Goal: Task Accomplishment & Management: Manage account settings

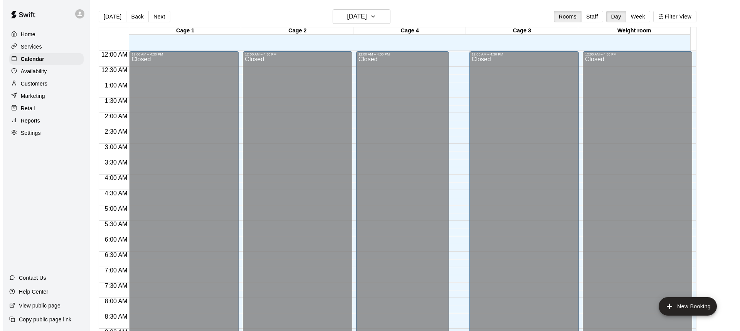
scroll to position [452, 0]
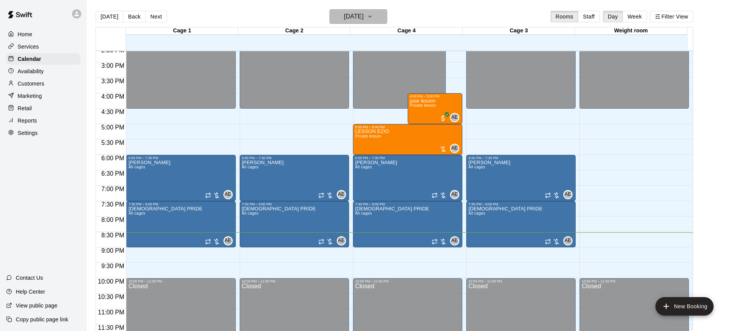
click at [364, 15] on h6 "[DATE]" at bounding box center [354, 16] width 20 height 11
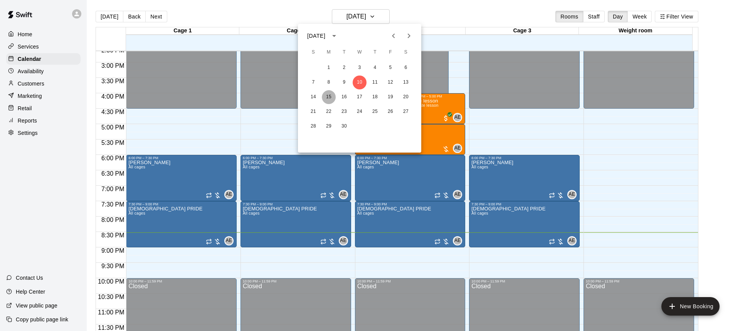
click at [331, 93] on button "15" at bounding box center [329, 97] width 14 height 14
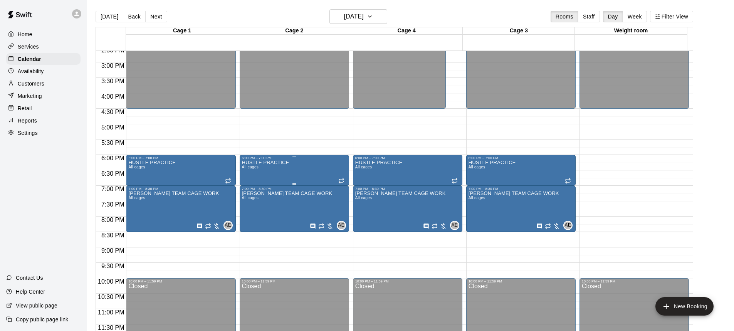
drag, startPoint x: 321, startPoint y: 168, endPoint x: 291, endPoint y: 173, distance: 29.7
click at [291, 173] on div "HUSTLE PRACTICE All cages" at bounding box center [294, 325] width 105 height 331
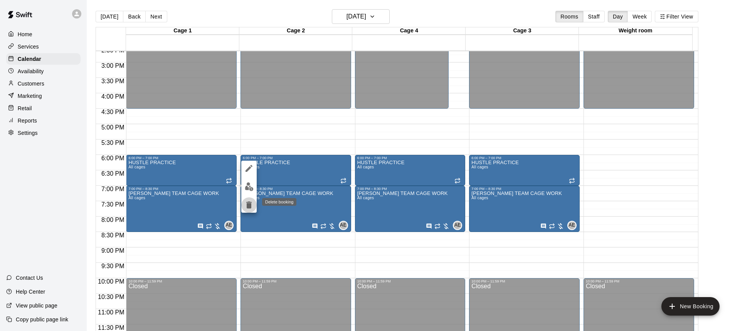
click at [245, 205] on icon "delete" at bounding box center [248, 204] width 9 height 9
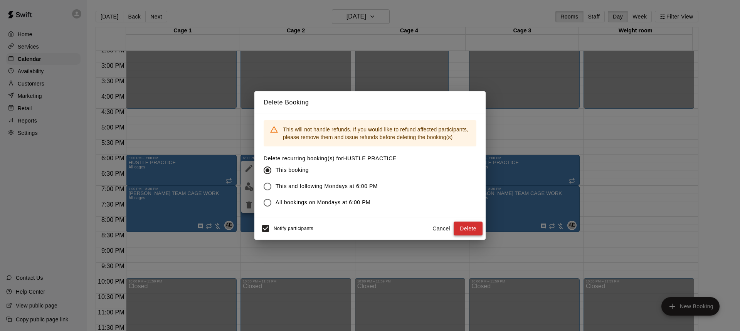
click at [467, 226] on button "Delete" at bounding box center [467, 229] width 29 height 14
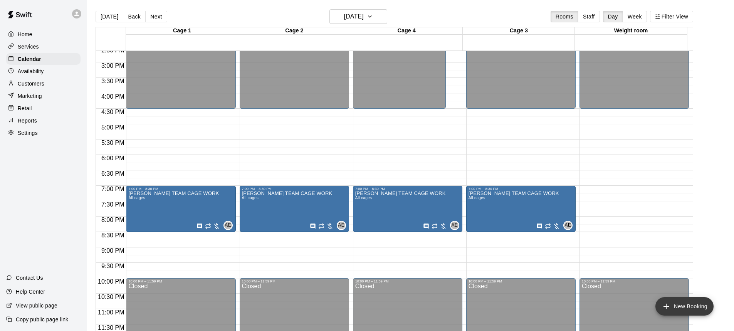
click at [697, 305] on button "New Booking" at bounding box center [684, 306] width 58 height 18
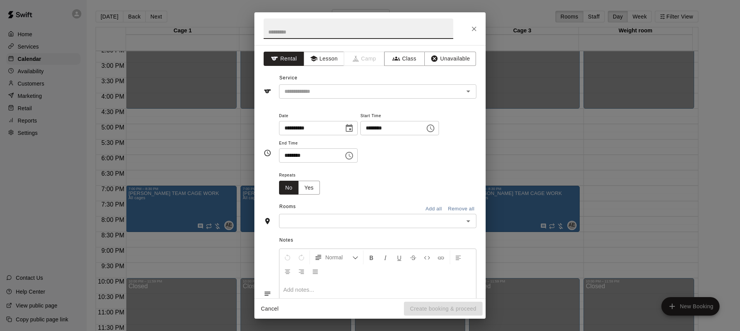
click at [289, 30] on input "text" at bounding box center [358, 28] width 190 height 20
type input "*"
type input "**********"
click at [435, 132] on icon "Choose time, selected time is 7:00 PM" at bounding box center [430, 128] width 9 height 9
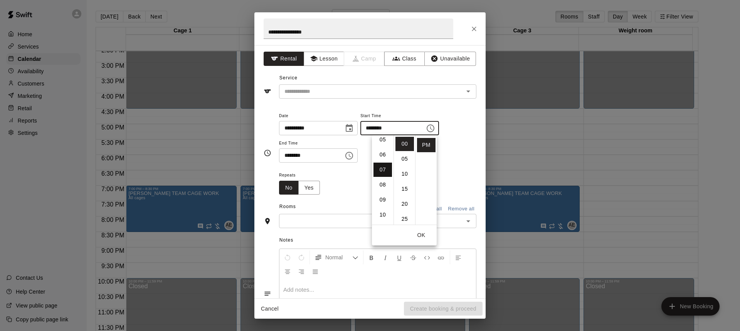
scroll to position [67, 0]
click at [383, 167] on li "06" at bounding box center [382, 167] width 18 height 14
type input "********"
click at [329, 159] on input "********" at bounding box center [308, 155] width 59 height 14
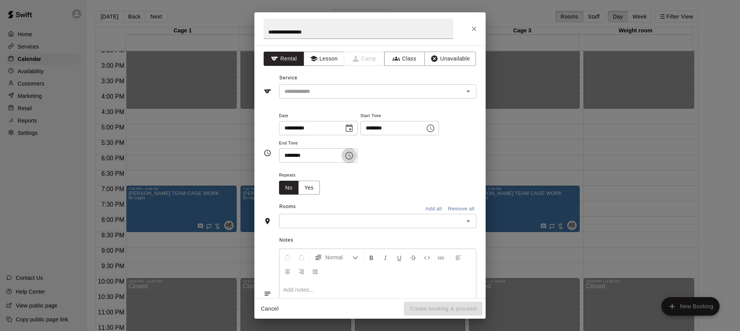
click at [357, 158] on button "Choose time, selected time is 7:30 PM" at bounding box center [348, 155] width 15 height 15
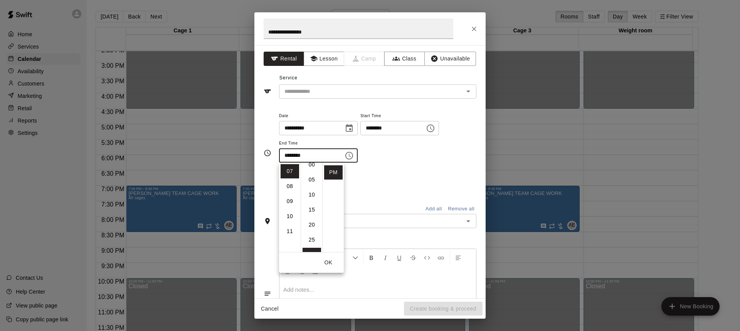
scroll to position [0, 0]
click at [314, 174] on li "00" at bounding box center [311, 171] width 18 height 14
type input "********"
click at [373, 176] on div "Repeats No Yes" at bounding box center [377, 182] width 197 height 24
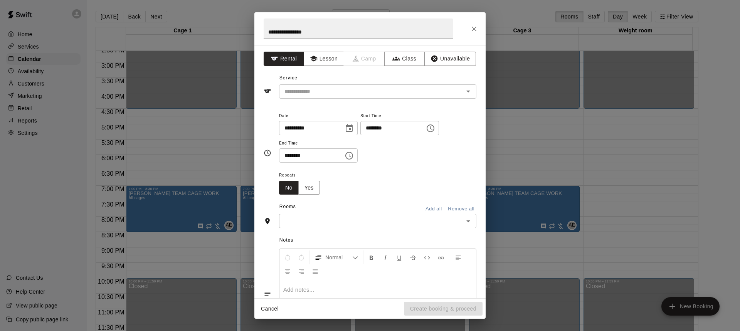
scroll to position [39, 0]
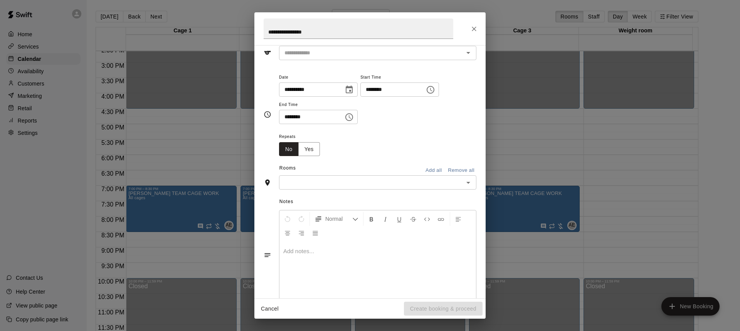
click at [319, 182] on input "text" at bounding box center [371, 183] width 180 height 10
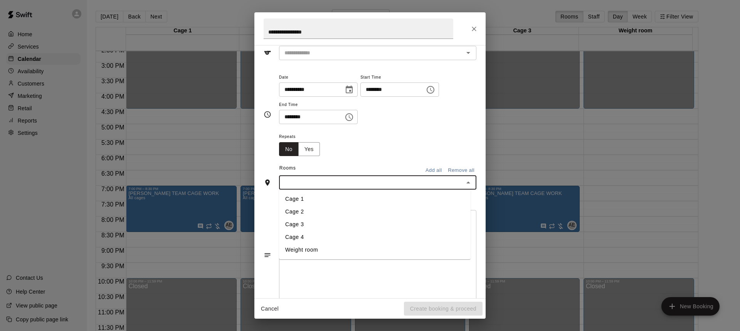
click at [305, 235] on li "Cage 4" at bounding box center [374, 237] width 191 height 13
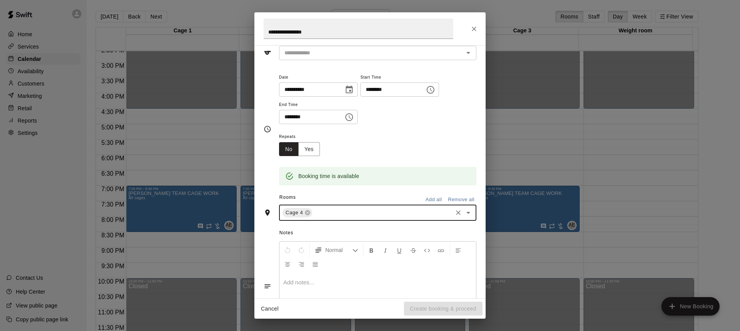
click at [331, 216] on input "text" at bounding box center [382, 213] width 138 height 10
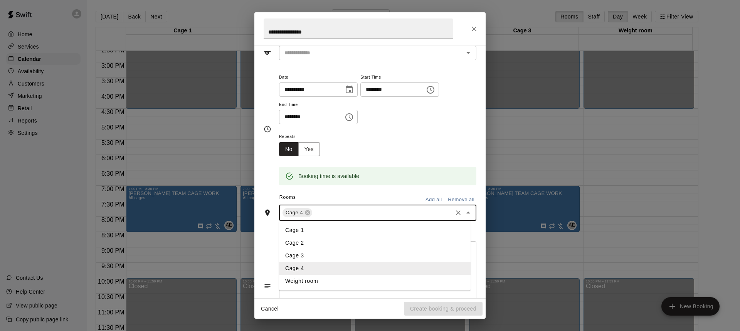
click at [317, 252] on li "Cage 3" at bounding box center [374, 255] width 191 height 13
drag, startPoint x: 361, startPoint y: 210, endPoint x: 352, endPoint y: 217, distance: 11.0
click at [361, 213] on input "text" at bounding box center [399, 213] width 106 height 10
click at [320, 248] on li "Cage 2" at bounding box center [374, 243] width 191 height 13
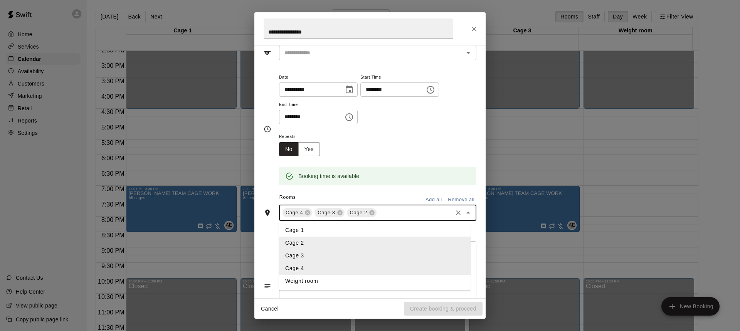
drag, startPoint x: 395, startPoint y: 214, endPoint x: 345, endPoint y: 225, distance: 50.9
click at [395, 214] on input "text" at bounding box center [415, 213] width 74 height 10
click at [323, 232] on li "Cage 1" at bounding box center [374, 230] width 191 height 13
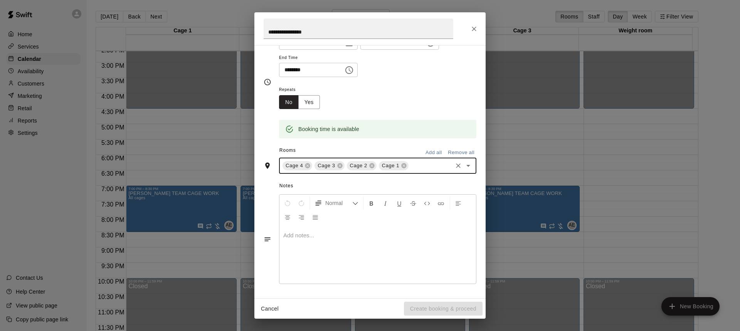
scroll to position [0, 0]
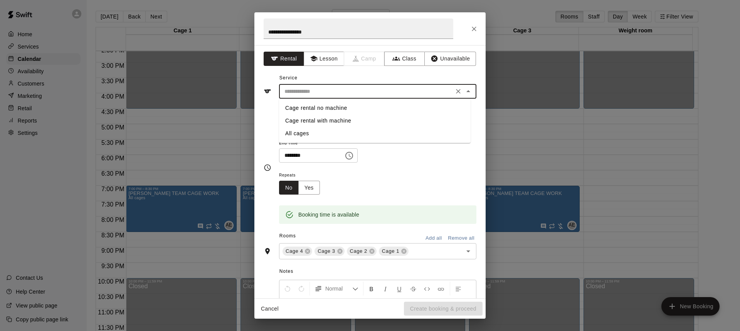
click at [348, 89] on input "text" at bounding box center [366, 92] width 170 height 10
click at [308, 129] on li "All cages" at bounding box center [374, 133] width 191 height 13
type input "*********"
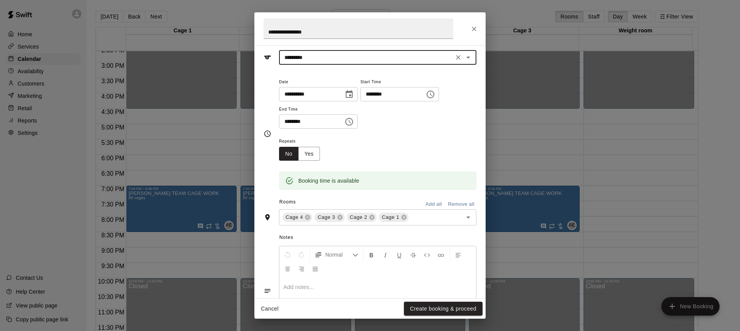
scroll to position [86, 0]
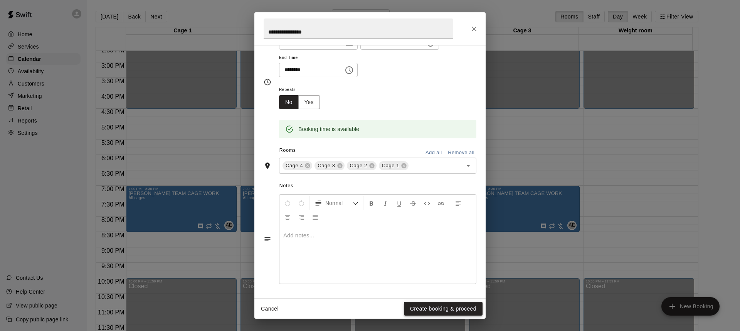
click at [448, 309] on button "Create booking & proceed" at bounding box center [443, 309] width 79 height 14
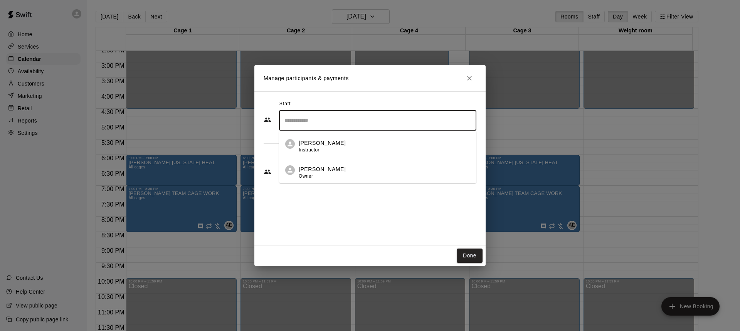
click at [324, 123] on input "Search staff" at bounding box center [377, 120] width 190 height 13
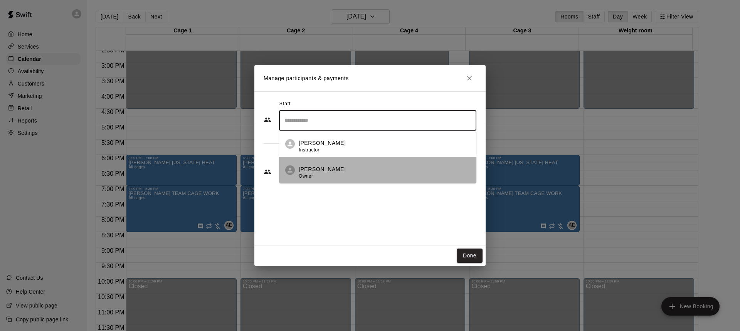
click at [315, 170] on p "[PERSON_NAME]" at bounding box center [322, 169] width 47 height 8
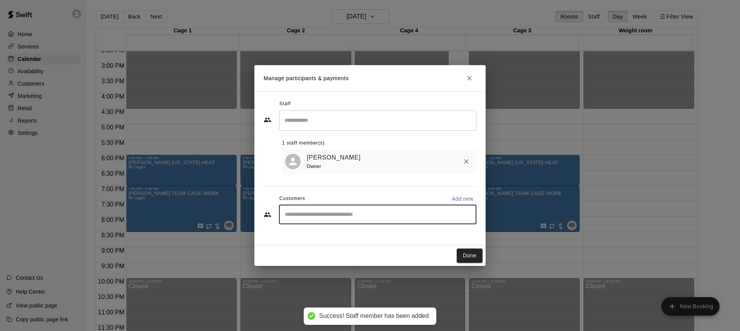
click at [347, 213] on input "Start typing to search customers..." at bounding box center [377, 215] width 190 height 8
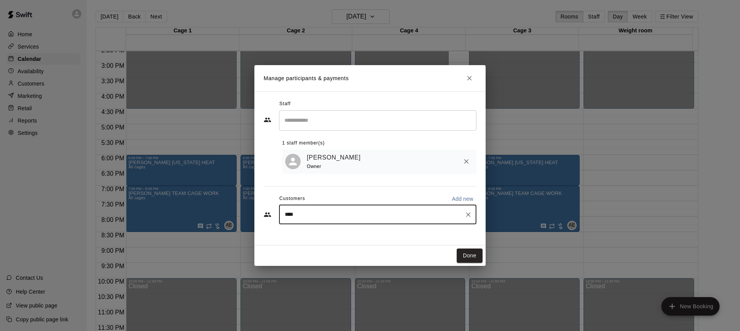
type input "*****"
click at [346, 233] on p "[PERSON_NAME]" at bounding box center [323, 234] width 47 height 8
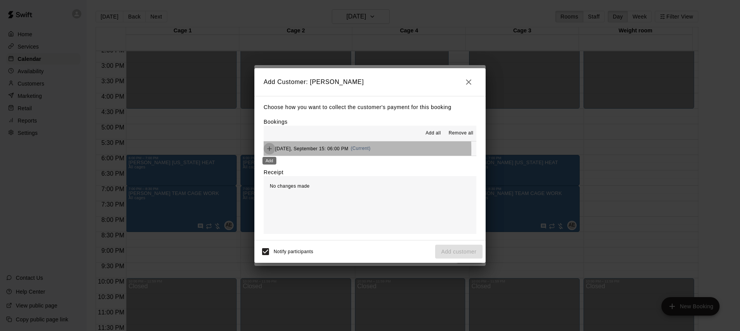
click at [267, 151] on icon "Add" at bounding box center [269, 149] width 8 height 8
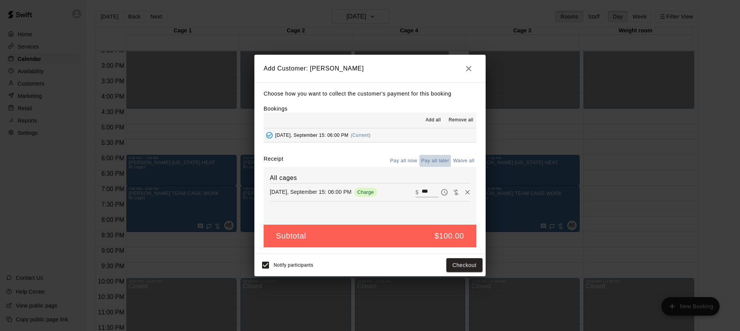
click at [435, 160] on button "Pay all later" at bounding box center [435, 161] width 32 height 12
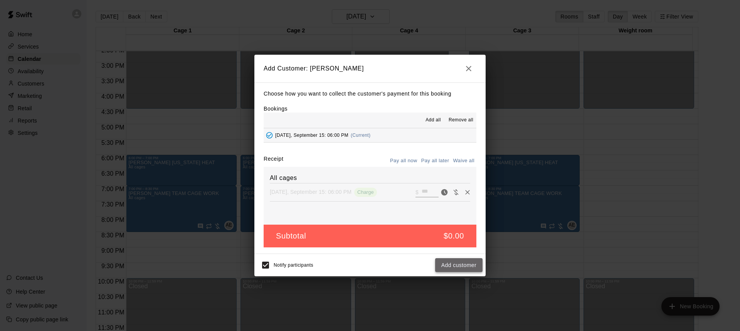
click at [447, 265] on button "Add customer" at bounding box center [458, 265] width 47 height 14
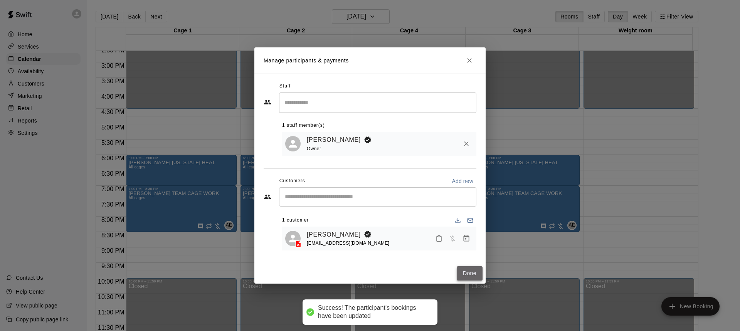
click at [468, 275] on button "Done" at bounding box center [470, 273] width 26 height 14
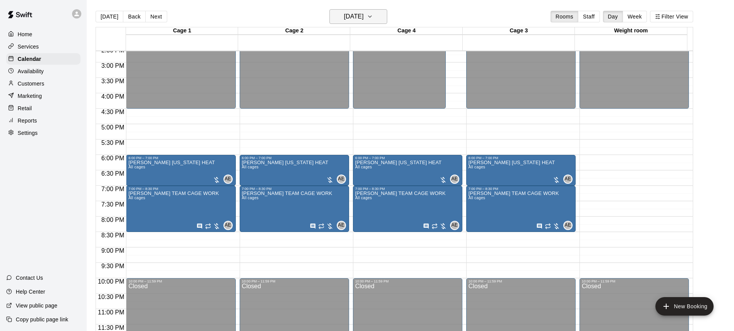
click at [373, 14] on icon "button" at bounding box center [370, 16] width 6 height 9
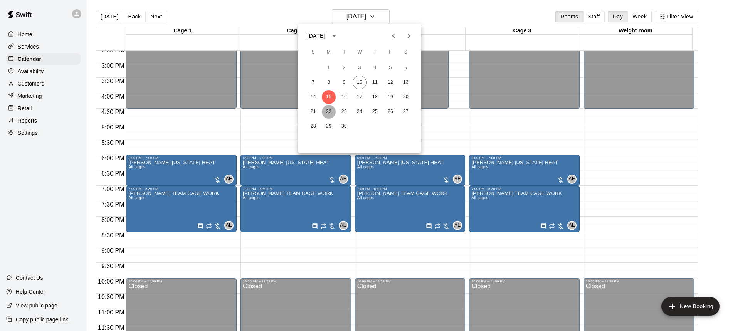
click at [326, 110] on button "22" at bounding box center [329, 112] width 14 height 14
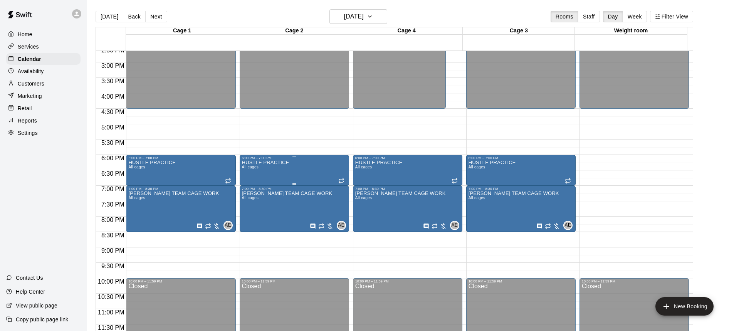
click at [318, 159] on div "6:00 PM – 7:00 PM" at bounding box center [294, 158] width 105 height 4
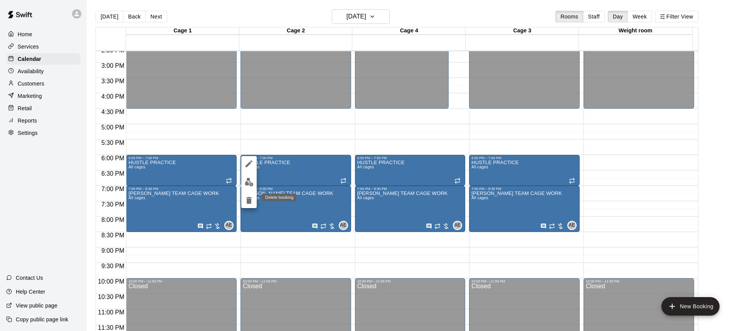
click at [246, 201] on icon "delete" at bounding box center [248, 200] width 9 height 9
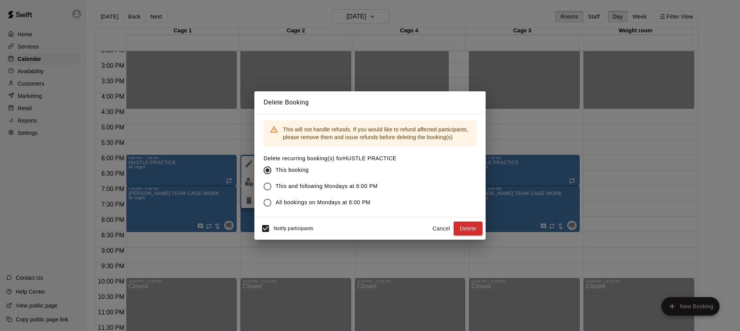
click at [461, 228] on button "Delete" at bounding box center [467, 229] width 29 height 14
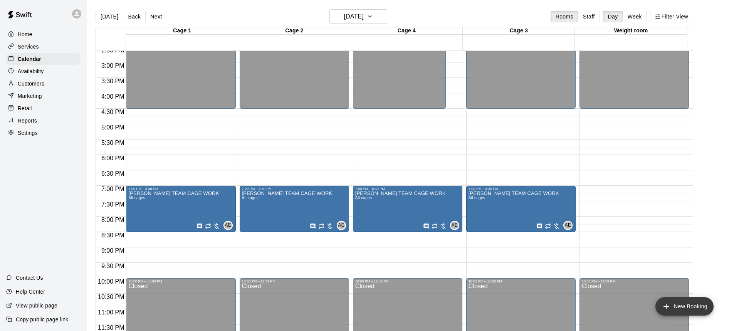
click at [677, 308] on button "New Booking" at bounding box center [684, 306] width 58 height 18
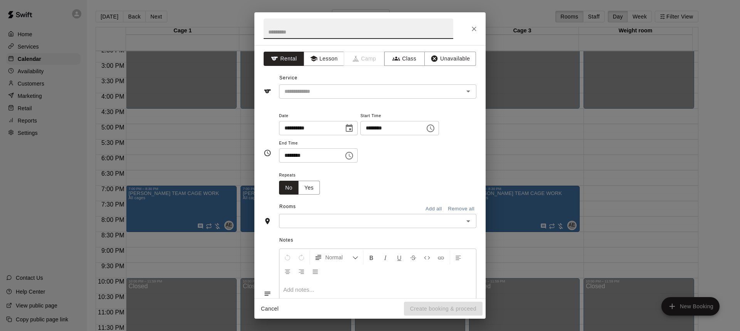
click at [322, 29] on input "text" at bounding box center [358, 28] width 190 height 20
type input "*"
type input "**********"
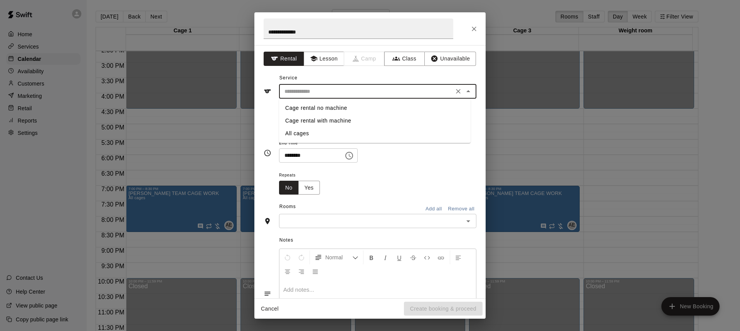
drag, startPoint x: 370, startPoint y: 92, endPoint x: 366, endPoint y: 89, distance: 5.0
click at [369, 92] on input "text" at bounding box center [366, 92] width 170 height 10
click at [316, 133] on li "All cages" at bounding box center [374, 133] width 191 height 13
type input "*********"
click at [435, 133] on icon "Choose time, selected time is 7:00 PM" at bounding box center [430, 128] width 9 height 9
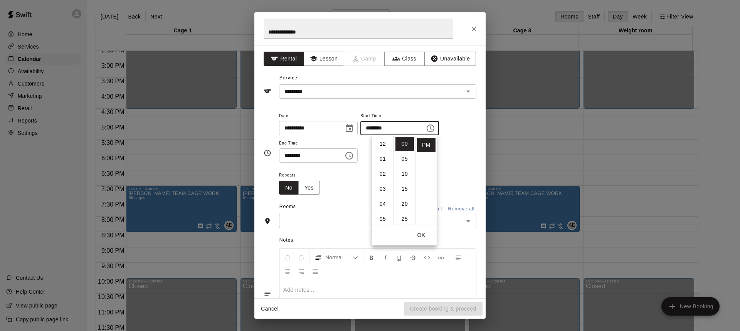
scroll to position [39, 0]
click at [384, 196] on li "06" at bounding box center [382, 195] width 18 height 14
type input "********"
click at [338, 159] on input "********" at bounding box center [308, 155] width 59 height 14
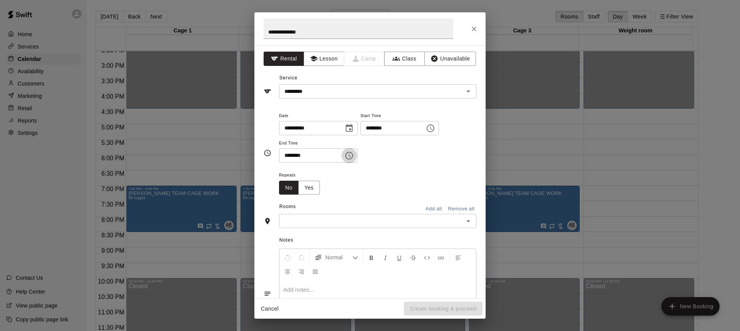
click at [354, 158] on icon "Choose time, selected time is 7:30 PM" at bounding box center [348, 155] width 9 height 9
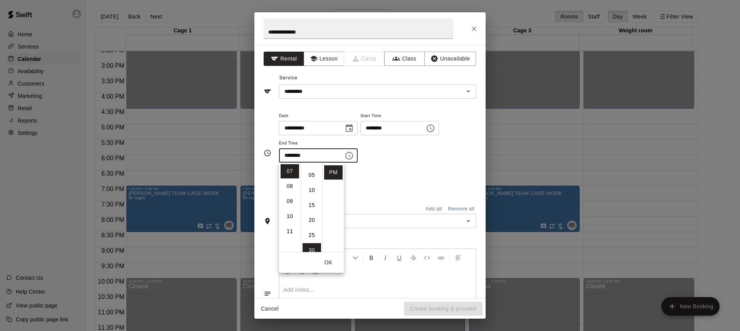
scroll to position [0, 0]
click at [309, 170] on li "00" at bounding box center [311, 171] width 18 height 14
type input "********"
click at [426, 164] on div "**********" at bounding box center [377, 141] width 197 height 60
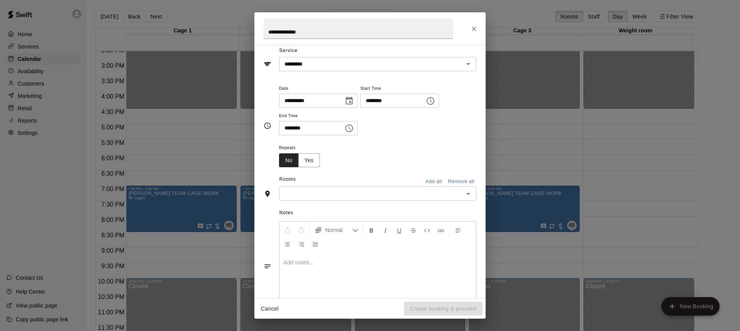
scroll to position [54, 0]
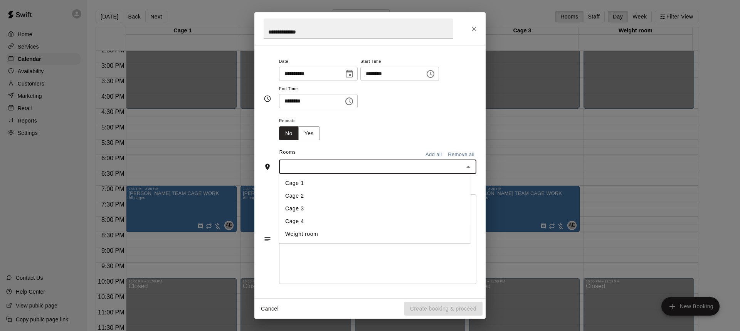
click at [328, 168] on input "text" at bounding box center [371, 167] width 180 height 10
click at [307, 219] on li "Cage 4" at bounding box center [374, 221] width 191 height 13
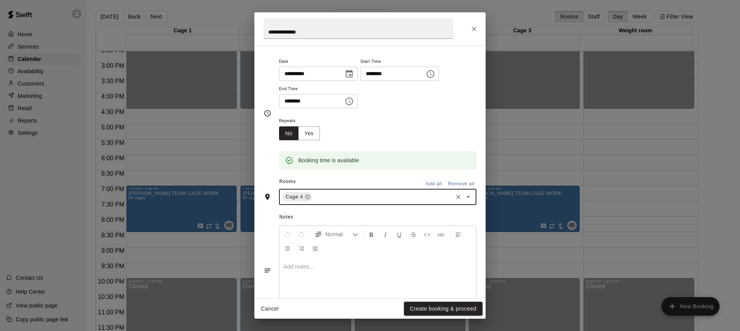
click at [325, 192] on input "text" at bounding box center [382, 197] width 138 height 10
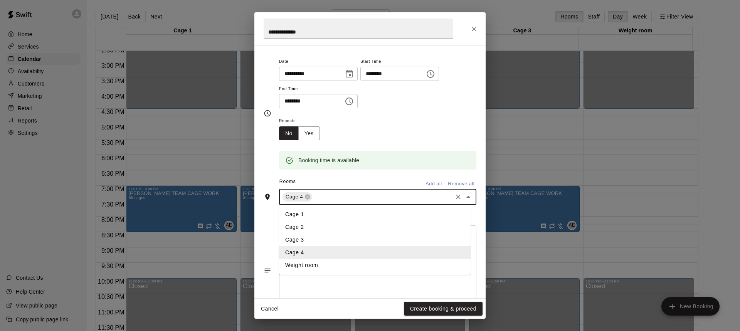
click at [305, 237] on li "Cage 3" at bounding box center [374, 239] width 191 height 13
click at [354, 196] on input "text" at bounding box center [399, 197] width 106 height 10
click at [307, 225] on li "Cage 2" at bounding box center [374, 227] width 191 height 13
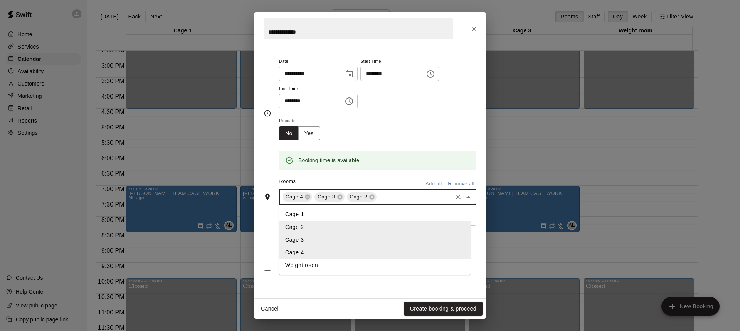
click at [386, 195] on input "text" at bounding box center [415, 197] width 74 height 10
click at [324, 217] on li "Cage 1" at bounding box center [374, 214] width 191 height 13
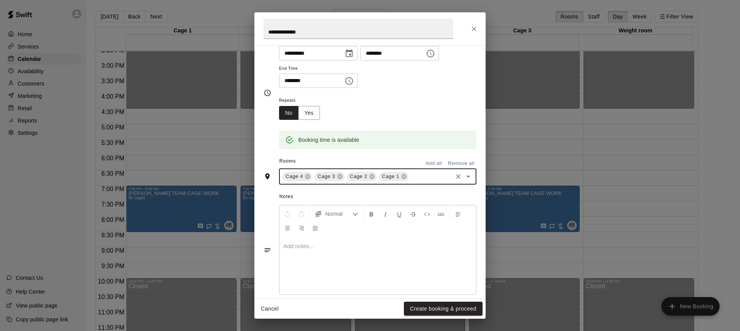
scroll to position [86, 0]
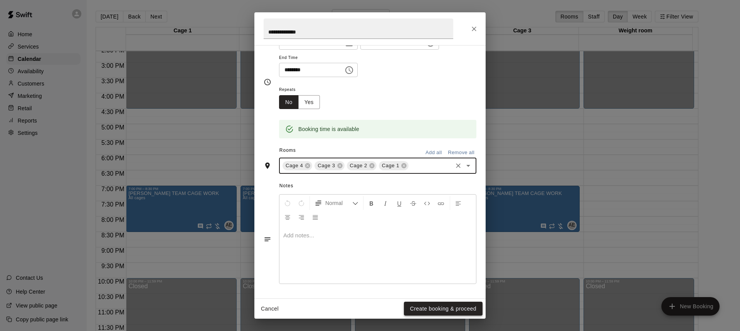
click at [445, 310] on button "Create booking & proceed" at bounding box center [443, 309] width 79 height 14
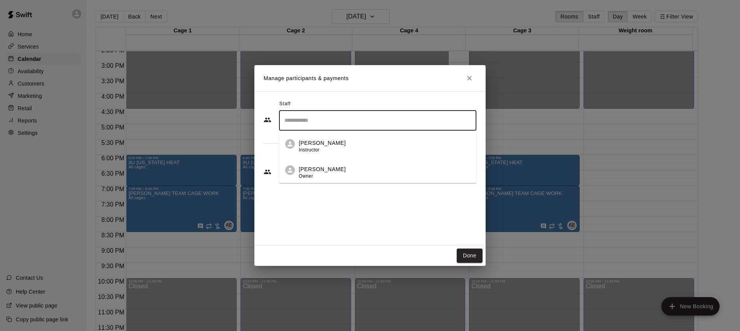
click at [326, 119] on input "Search staff" at bounding box center [377, 120] width 190 height 13
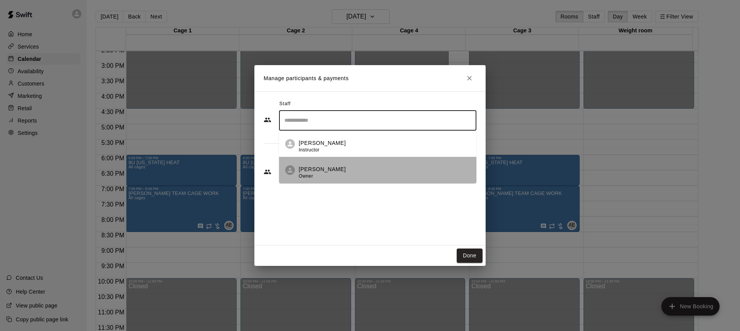
click at [309, 173] on span "Owner" at bounding box center [306, 175] width 14 height 5
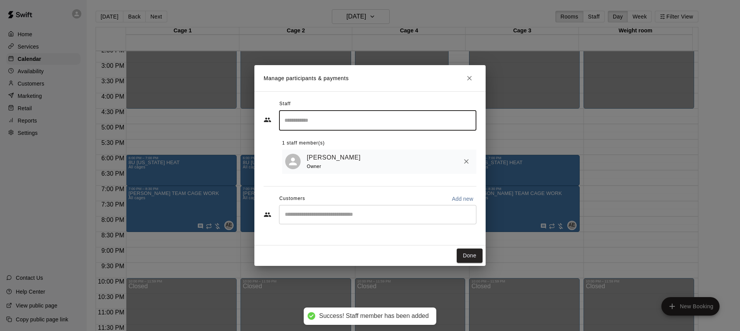
click at [307, 211] on div "​" at bounding box center [377, 214] width 197 height 19
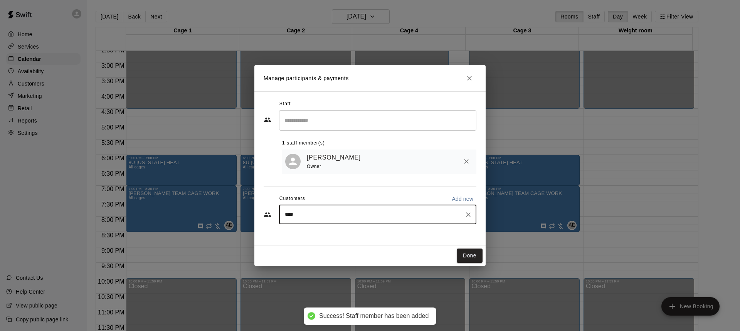
type input "*****"
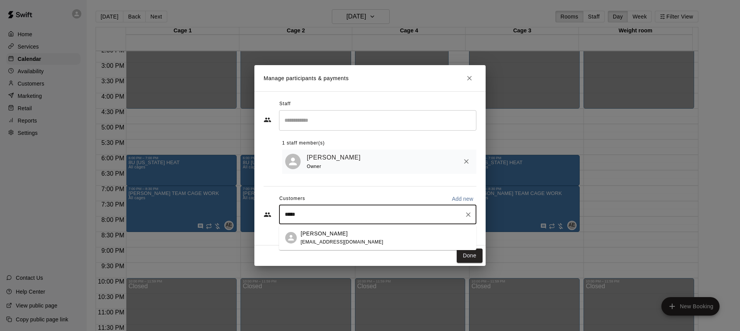
click at [344, 240] on span "[EMAIL_ADDRESS][DOMAIN_NAME]" at bounding box center [341, 241] width 83 height 5
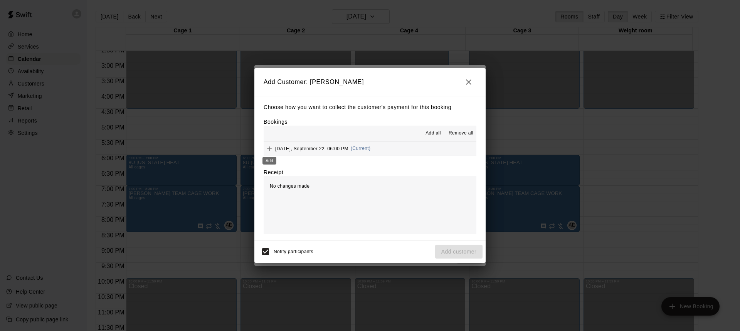
click at [271, 151] on icon "Add" at bounding box center [269, 149] width 8 height 8
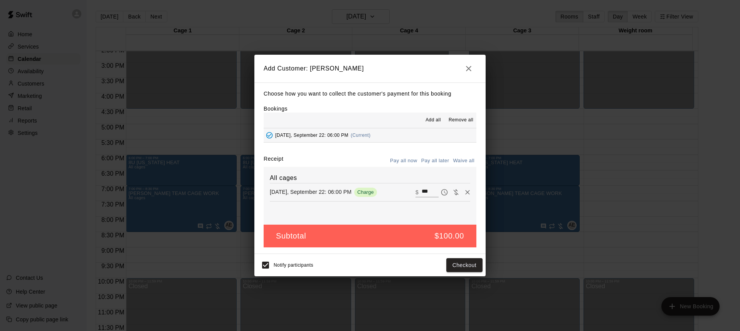
click at [438, 158] on button "Pay all later" at bounding box center [435, 161] width 32 height 12
click at [463, 266] on button "Add customer" at bounding box center [458, 265] width 47 height 14
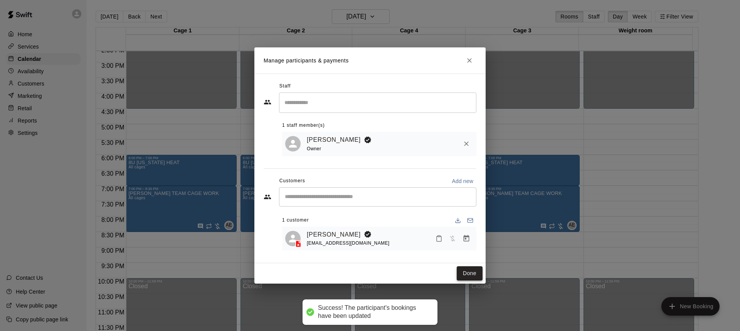
click at [469, 276] on button "Done" at bounding box center [470, 273] width 26 height 14
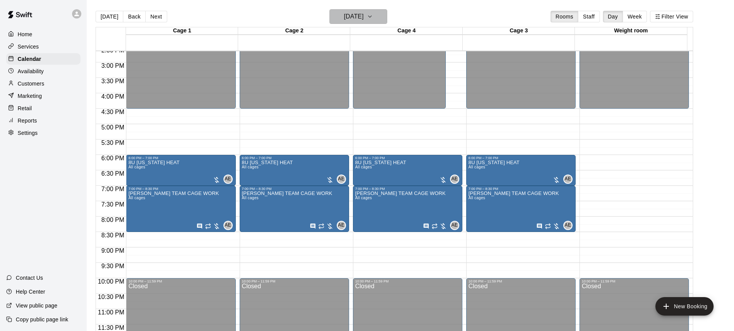
click at [352, 20] on h6 "[DATE]" at bounding box center [354, 16] width 20 height 11
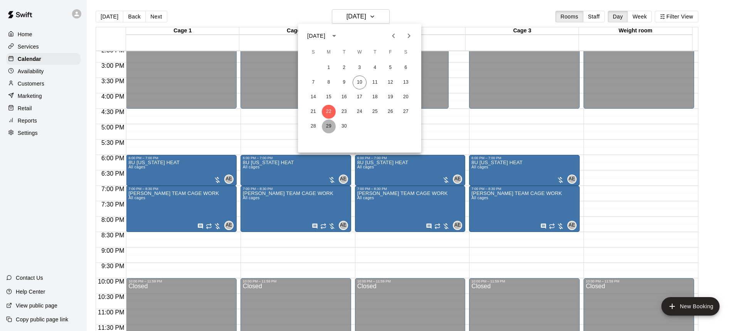
click at [331, 128] on button "29" at bounding box center [329, 126] width 14 height 14
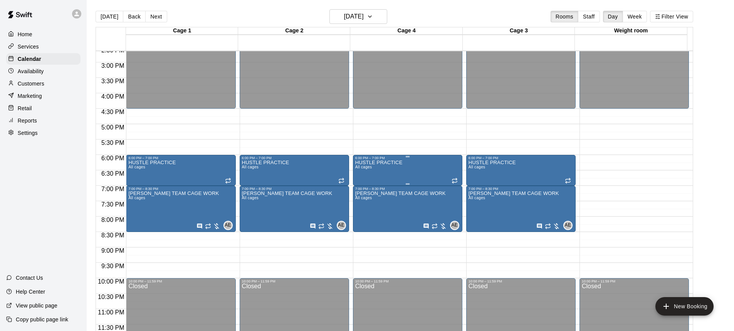
click at [403, 169] on div "HUSTLE PRACTICE All cages" at bounding box center [407, 325] width 105 height 331
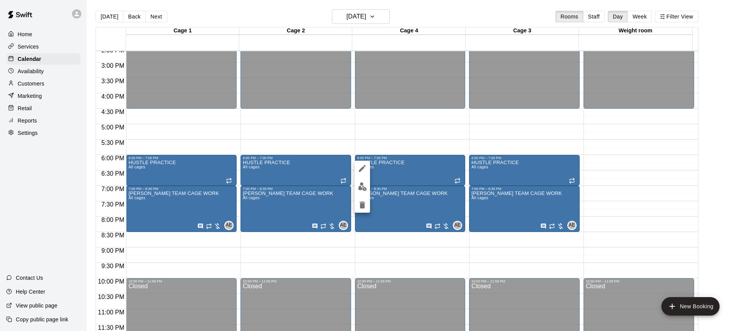
click at [404, 167] on div at bounding box center [370, 165] width 740 height 331
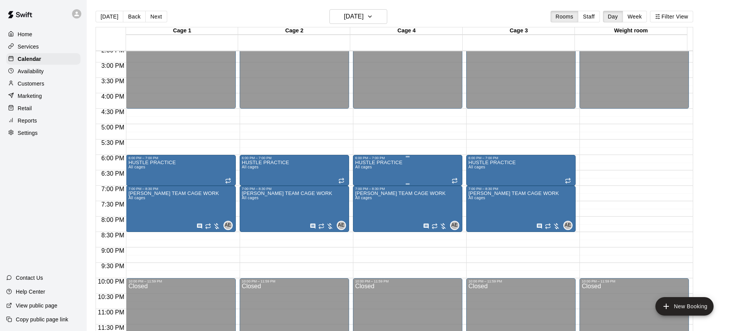
click at [389, 178] on div "HUSTLE PRACTICE All cages" at bounding box center [378, 325] width 47 height 331
click at [379, 172] on div "HUSTLE PRACTICE All cages" at bounding box center [378, 325] width 47 height 331
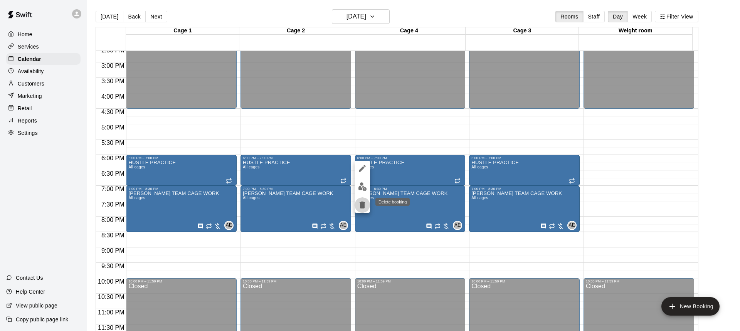
click at [361, 207] on icon "delete" at bounding box center [361, 204] width 5 height 7
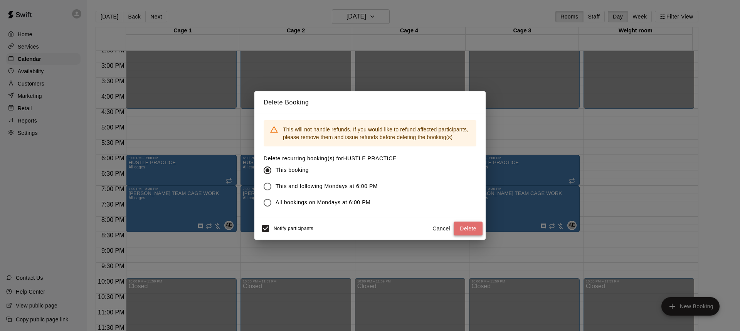
click at [465, 231] on button "Delete" at bounding box center [467, 229] width 29 height 14
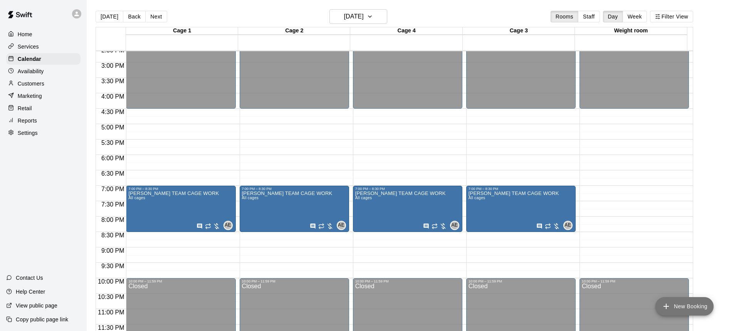
click at [671, 305] on button "New Booking" at bounding box center [684, 306] width 58 height 18
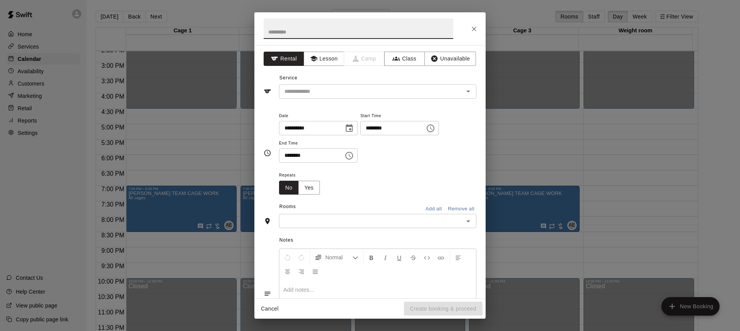
click at [319, 28] on input "text" at bounding box center [358, 28] width 190 height 20
click at [296, 38] on input "text" at bounding box center [358, 28] width 190 height 20
type input "**********"
click at [320, 93] on input "text" at bounding box center [366, 92] width 170 height 10
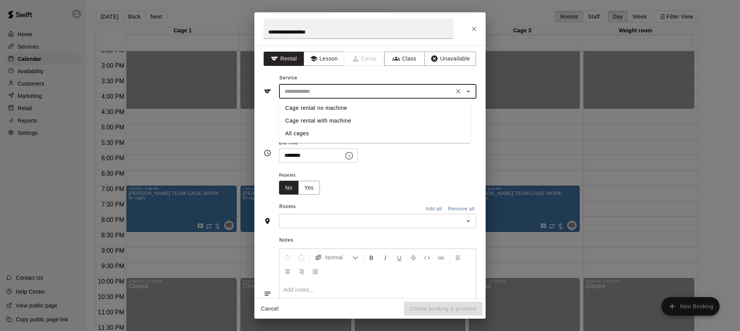
click at [305, 137] on li "All cages" at bounding box center [374, 133] width 191 height 13
type input "*********"
click at [435, 129] on icon "Choose time, selected time is 7:00 PM" at bounding box center [430, 128] width 9 height 9
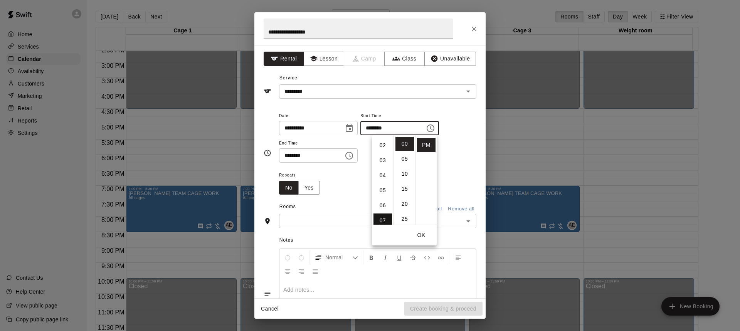
scroll to position [28, 0]
click at [383, 205] on li "06" at bounding box center [382, 206] width 18 height 14
type input "********"
click at [351, 158] on div "******** ​" at bounding box center [318, 155] width 79 height 14
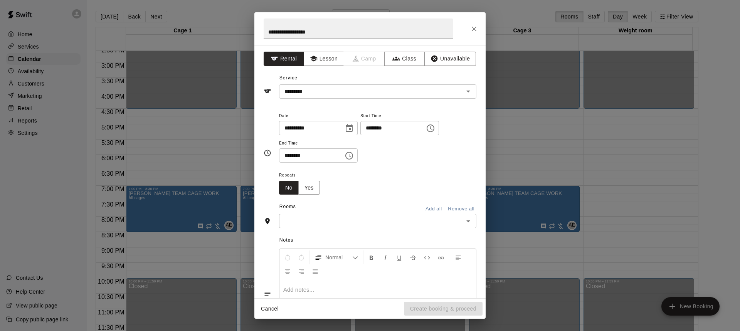
click at [354, 154] on icon "Choose time, selected time is 7:30 PM" at bounding box center [348, 155] width 9 height 9
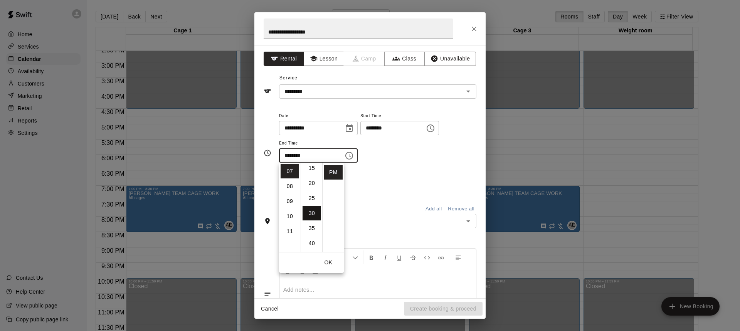
scroll to position [0, 0]
click at [307, 170] on li "00" at bounding box center [311, 171] width 18 height 14
type input "********"
click at [376, 177] on div "Repeats No Yes" at bounding box center [377, 182] width 197 height 24
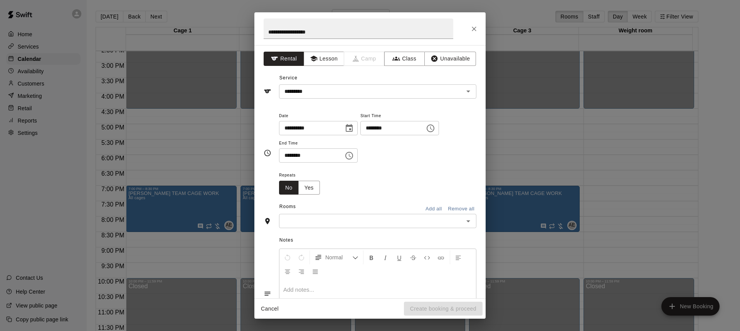
click at [326, 219] on input "text" at bounding box center [371, 221] width 180 height 10
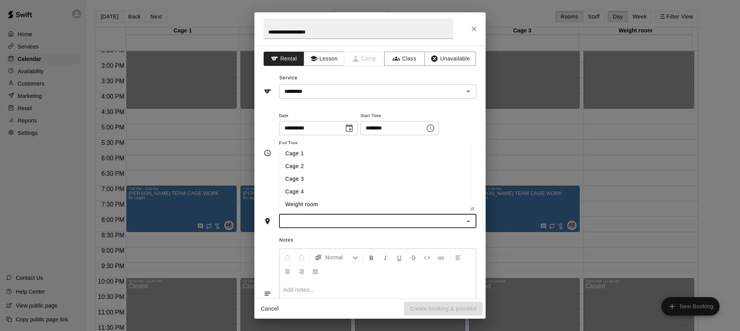
click at [306, 194] on li "Cage 4" at bounding box center [374, 191] width 191 height 13
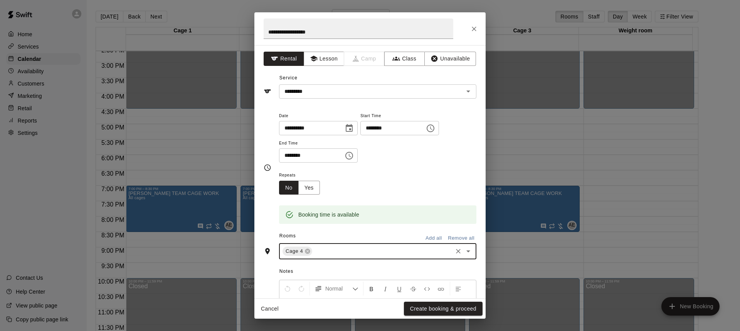
click at [337, 248] on input "text" at bounding box center [382, 252] width 138 height 10
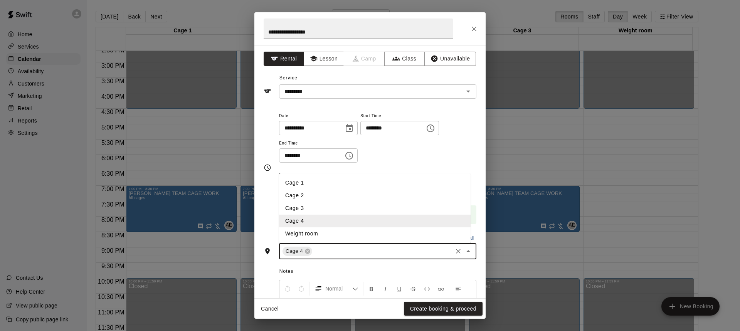
click at [305, 210] on li "Cage 3" at bounding box center [374, 208] width 191 height 13
click at [369, 256] on input "text" at bounding box center [399, 252] width 106 height 10
click at [312, 199] on li "Cage 2" at bounding box center [374, 195] width 191 height 13
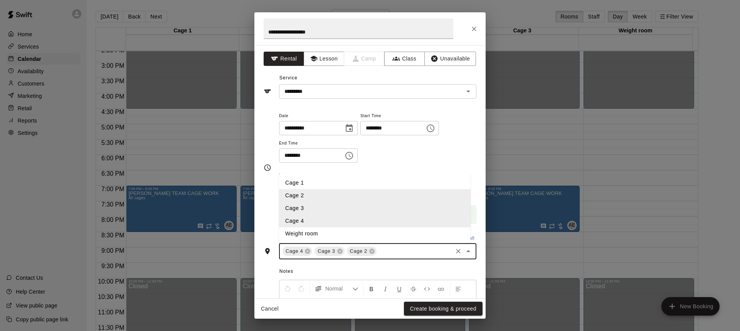
click at [398, 255] on input "text" at bounding box center [415, 252] width 74 height 10
click at [308, 187] on li "Cage 1" at bounding box center [374, 182] width 191 height 13
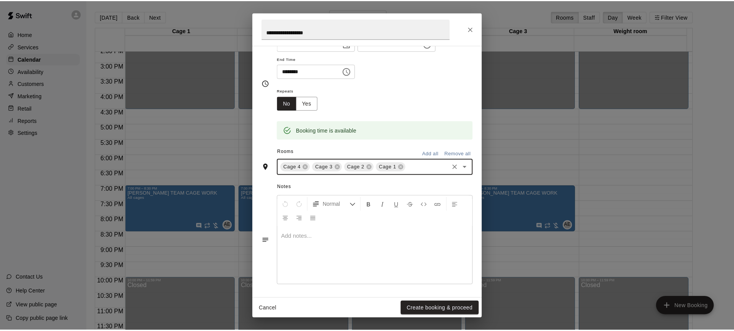
scroll to position [86, 0]
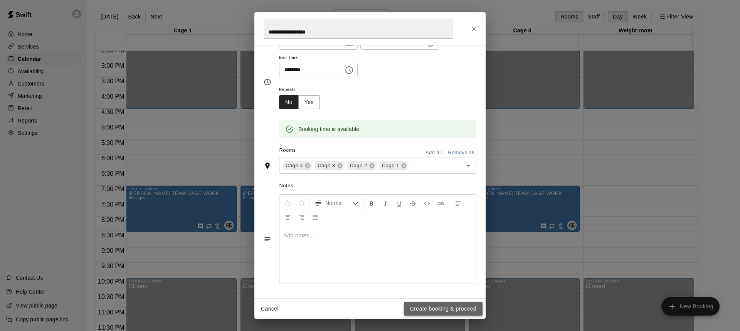
click at [457, 309] on button "Create booking & proceed" at bounding box center [443, 309] width 79 height 14
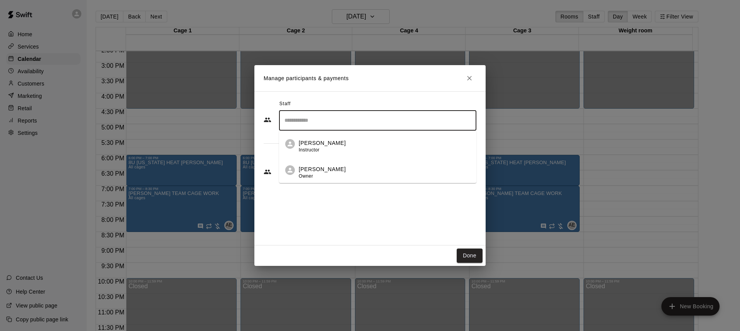
click at [307, 125] on input "Search staff" at bounding box center [377, 120] width 190 height 13
click at [316, 171] on p "[PERSON_NAME]" at bounding box center [322, 169] width 47 height 8
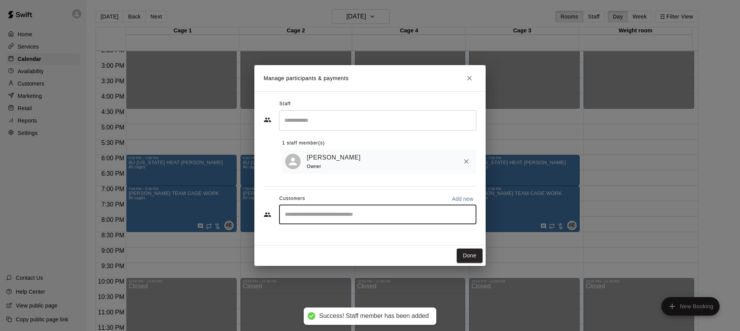
click at [310, 211] on input "Start typing to search customers..." at bounding box center [377, 215] width 190 height 8
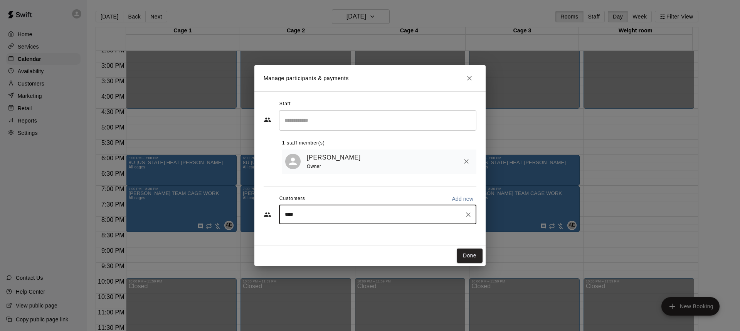
type input "*****"
click at [334, 237] on p "[PERSON_NAME]" at bounding box center [323, 234] width 47 height 8
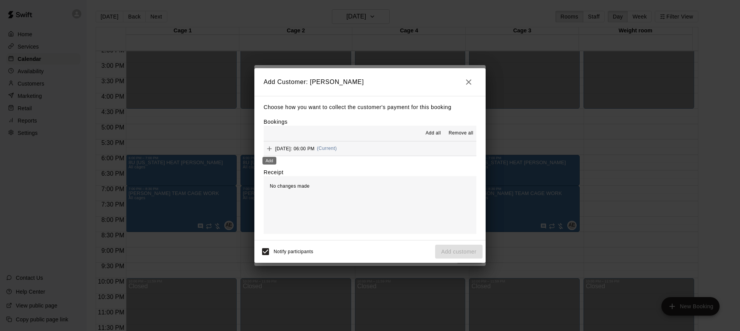
click at [270, 151] on icon "Add" at bounding box center [269, 149] width 8 height 8
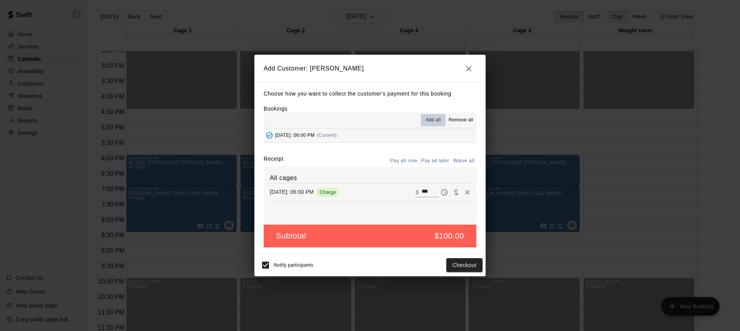
click at [435, 118] on span "Add all" at bounding box center [432, 120] width 15 height 8
click at [441, 159] on button "Pay all later" at bounding box center [435, 161] width 32 height 12
click at [471, 267] on button "Add customer" at bounding box center [458, 265] width 47 height 14
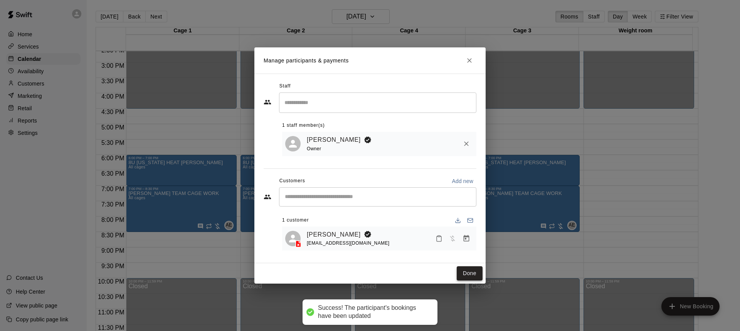
click at [473, 277] on button "Done" at bounding box center [470, 273] width 26 height 14
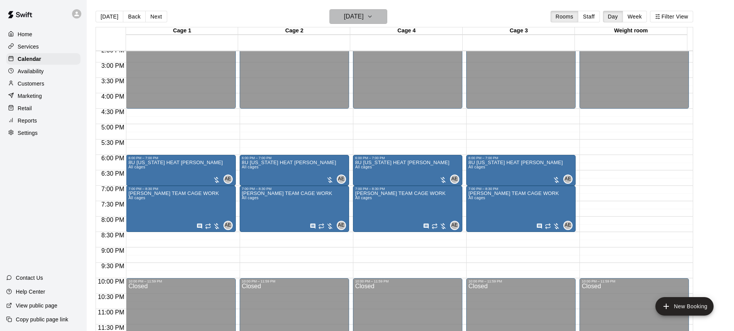
click at [353, 17] on h6 "[DATE]" at bounding box center [354, 16] width 20 height 11
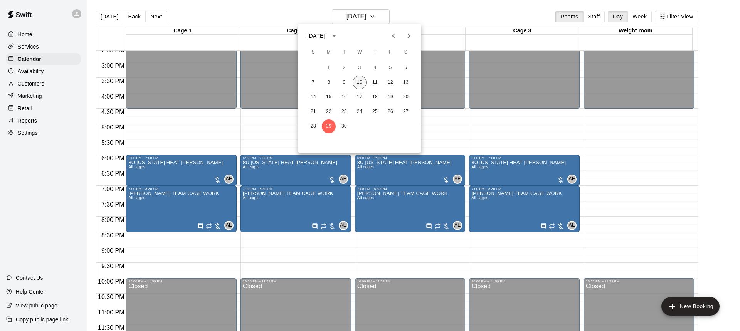
click at [362, 82] on button "10" at bounding box center [359, 83] width 14 height 14
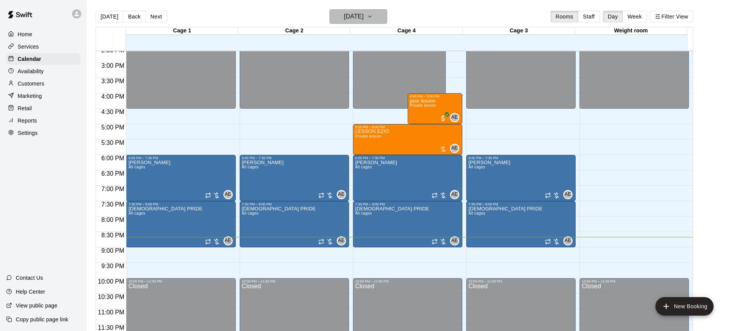
click at [364, 19] on h6 "[DATE]" at bounding box center [354, 16] width 20 height 11
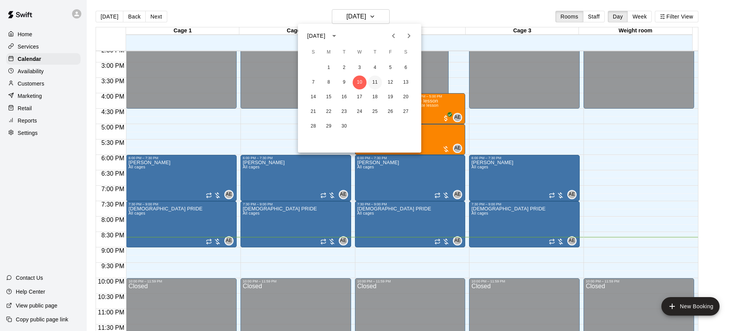
click at [371, 83] on button "11" at bounding box center [375, 83] width 14 height 14
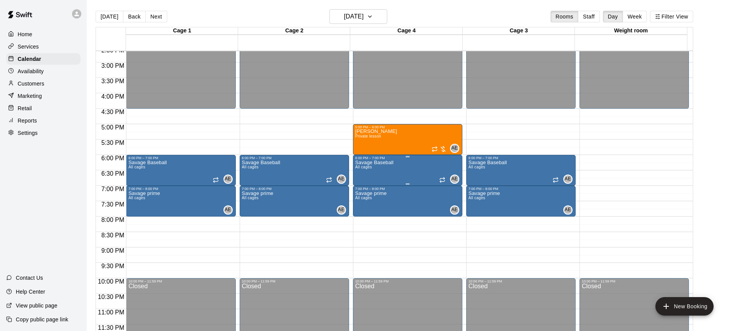
click at [396, 167] on div "Savage Baseball All cages AE 0" at bounding box center [407, 325] width 105 height 331
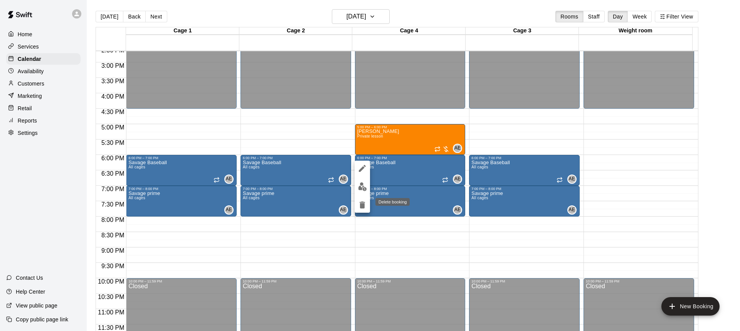
click at [360, 207] on icon "delete" at bounding box center [361, 204] width 5 height 7
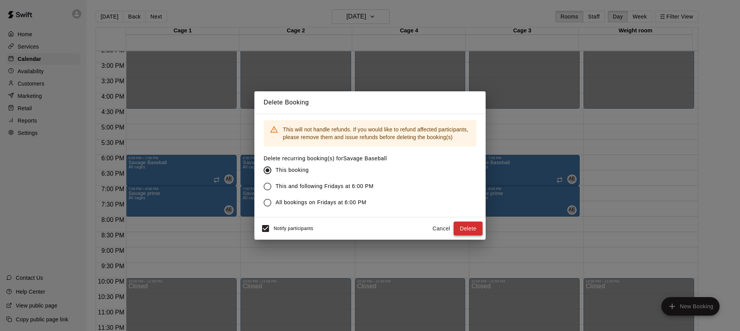
click at [468, 231] on button "Delete" at bounding box center [467, 229] width 29 height 14
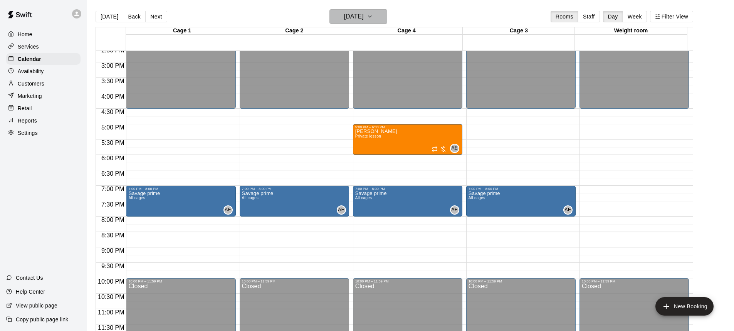
click at [364, 15] on h6 "[DATE]" at bounding box center [354, 16] width 20 height 11
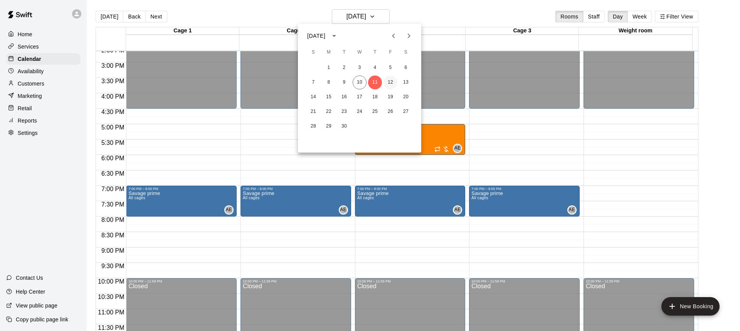
click at [391, 82] on button "12" at bounding box center [390, 83] width 14 height 14
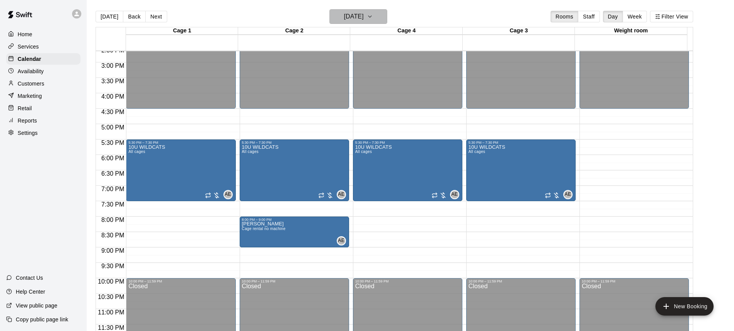
click at [373, 18] on icon "button" at bounding box center [370, 16] width 6 height 9
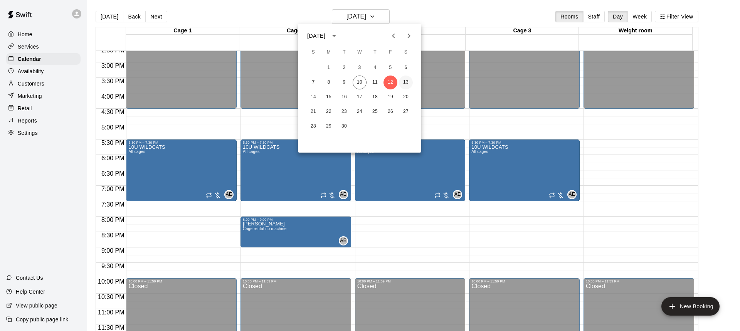
click at [405, 86] on button "13" at bounding box center [406, 83] width 14 height 14
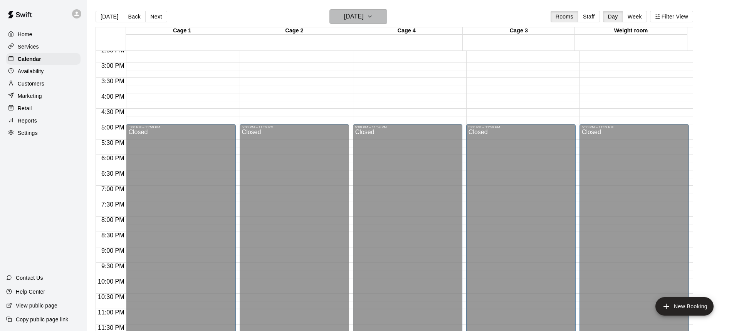
click at [364, 21] on h6 "[DATE]" at bounding box center [354, 16] width 20 height 11
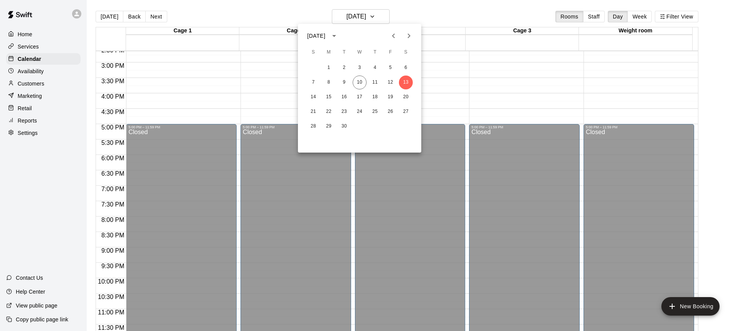
click at [491, 89] on div at bounding box center [370, 165] width 740 height 331
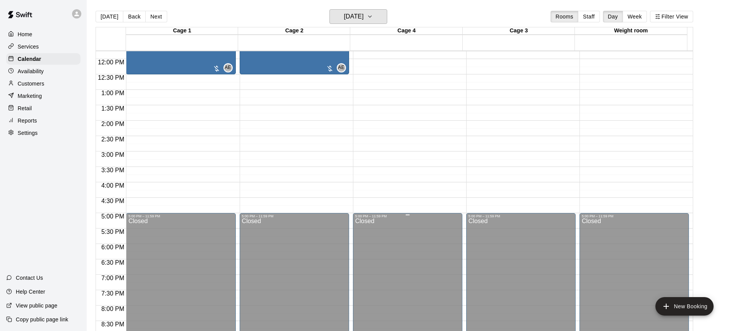
scroll to position [298, 0]
